Goal: Book appointment/travel/reservation

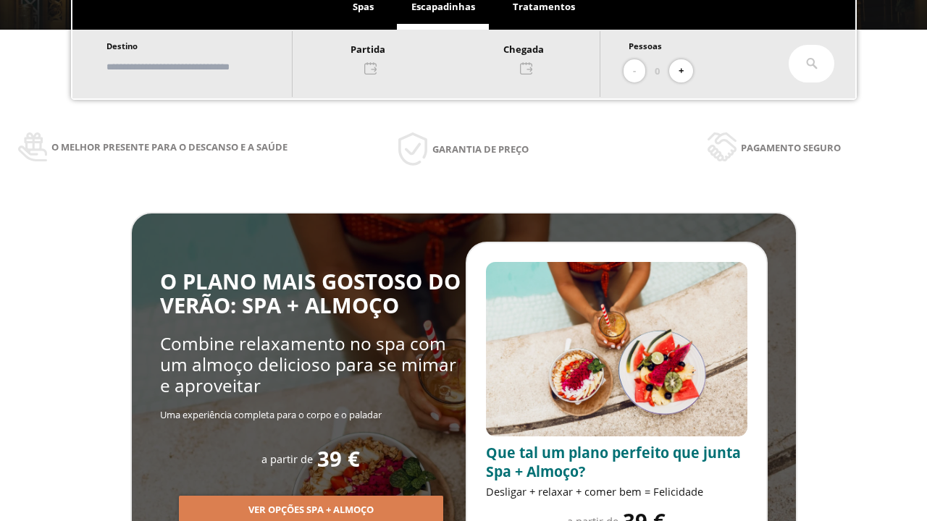
scroll to position [246, 0]
click at [205, 67] on input "text" at bounding box center [192, 66] width 180 height 25
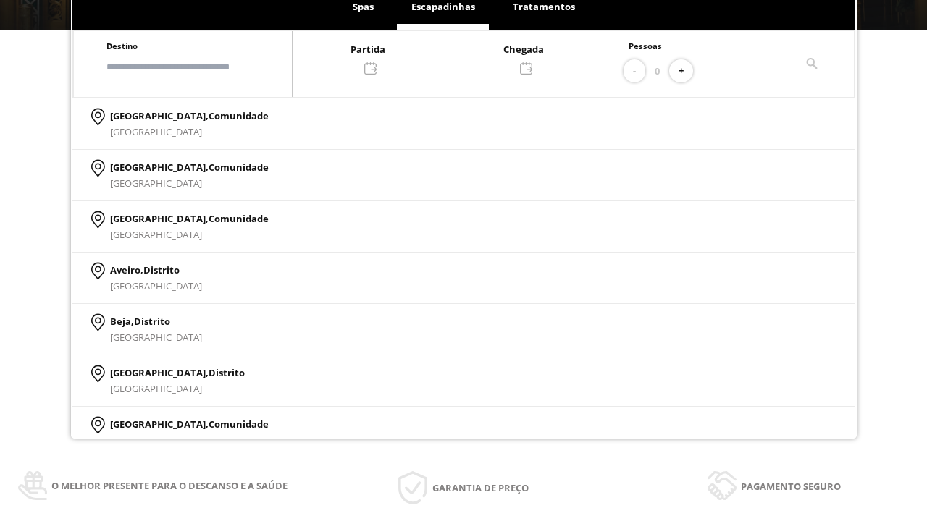
scroll to position [0, 0]
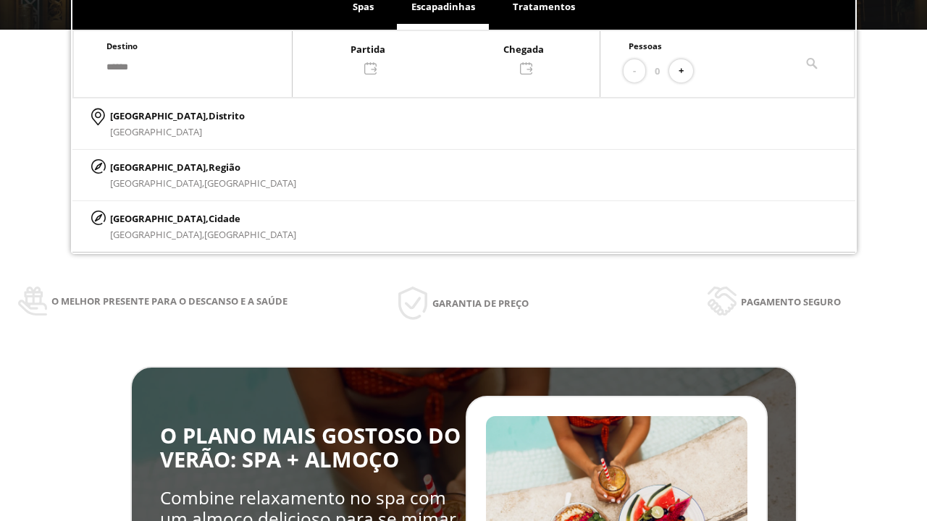
type input "******"
click at [209, 218] on span "Cidade" at bounding box center [225, 218] width 32 height 13
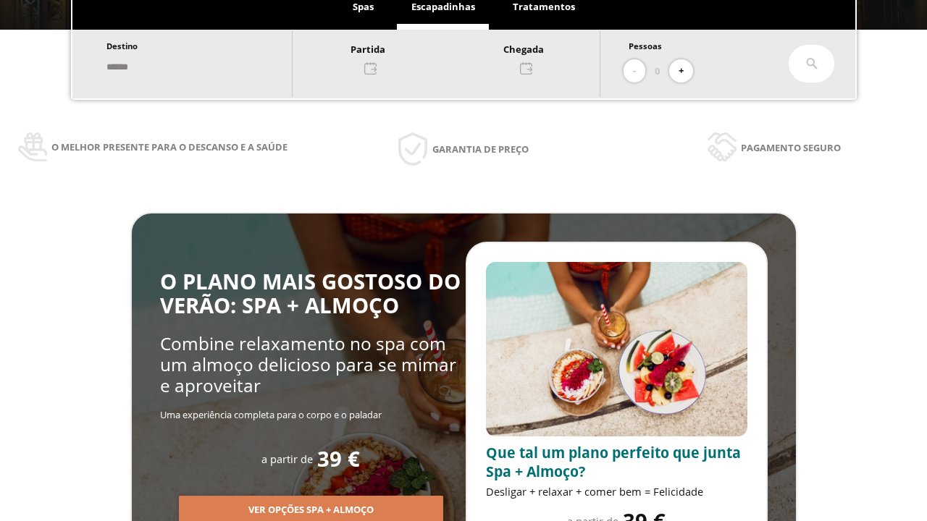
click at [462, 57] on div at bounding box center [446, 58] width 307 height 35
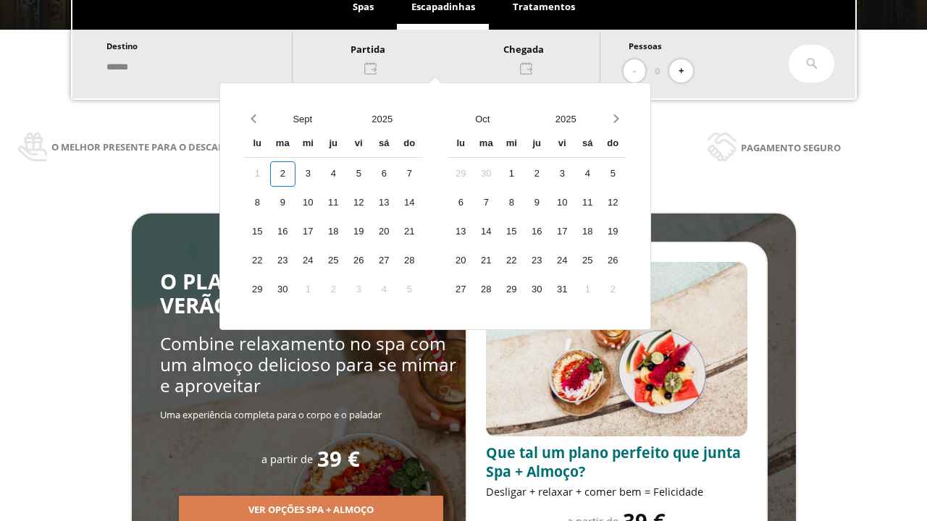
click at [346, 174] on div "4" at bounding box center [333, 173] width 25 height 25
click at [371, 174] on div "5" at bounding box center [358, 173] width 25 height 25
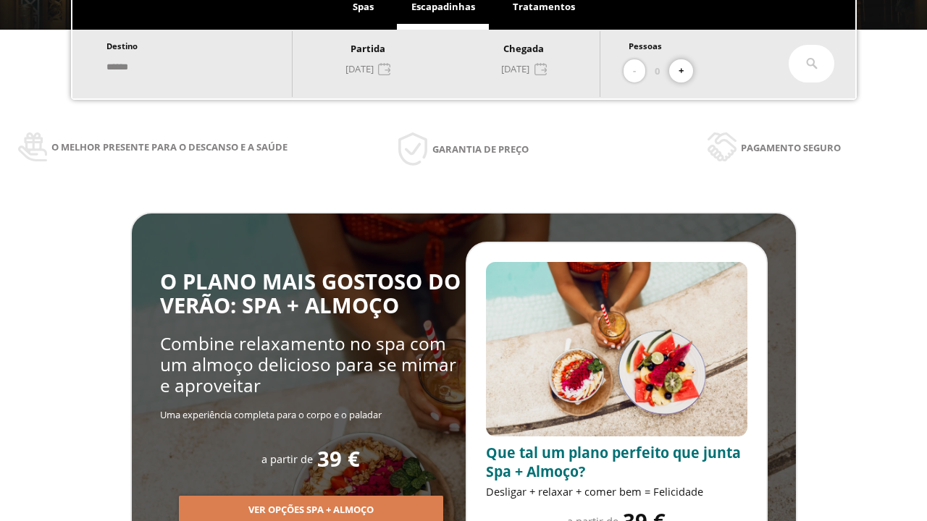
click at [686, 71] on button "+" at bounding box center [681, 71] width 24 height 24
click at [811, 64] on icon at bounding box center [812, 64] width 12 height 12
